Goal: Book appointment/travel/reservation

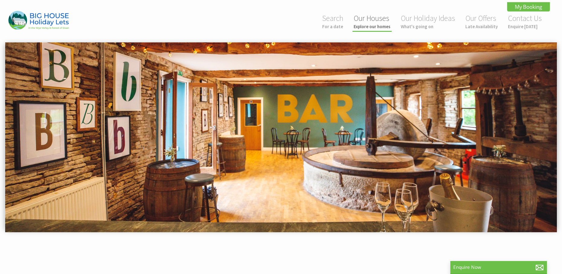
drag, startPoint x: 0, startPoint y: 0, endPoint x: 373, endPoint y: 21, distance: 373.5
click at [373, 21] on link "Our Houses Explore our homes" at bounding box center [372, 21] width 37 height 16
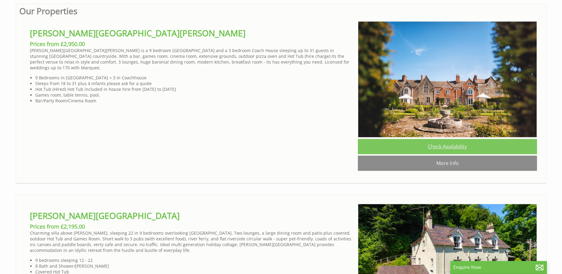
click at [440, 149] on link "Check Availability" at bounding box center [447, 146] width 179 height 15
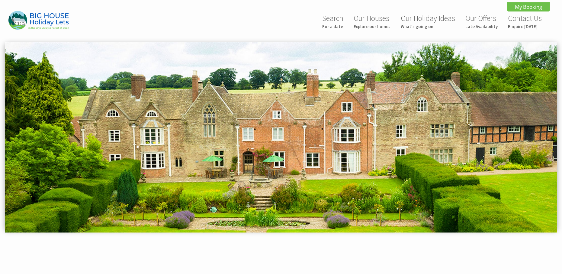
scroll to position [181, 0]
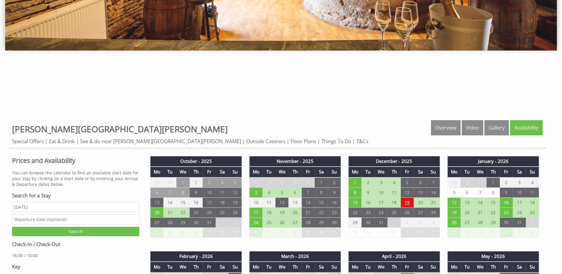
click at [405, 202] on td "19" at bounding box center [407, 202] width 13 height 10
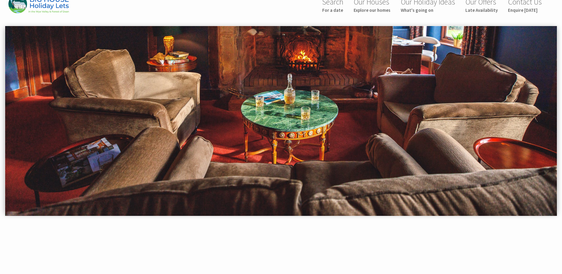
scroll to position [0, 0]
